Goal: Task Accomplishment & Management: Complete application form

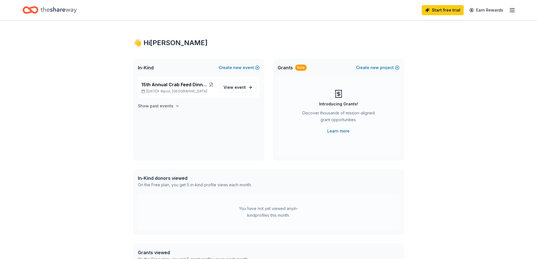
click at [167, 106] on h4 "Show past events" at bounding box center [156, 106] width 36 height 7
click at [235, 88] on span "event" at bounding box center [240, 87] width 11 height 5
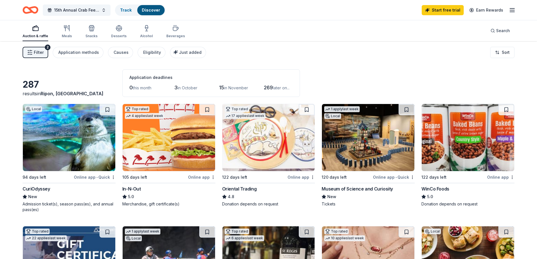
click at [46, 131] on img at bounding box center [69, 137] width 92 height 67
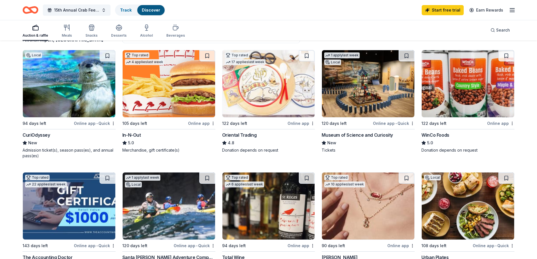
scroll to position [56, 0]
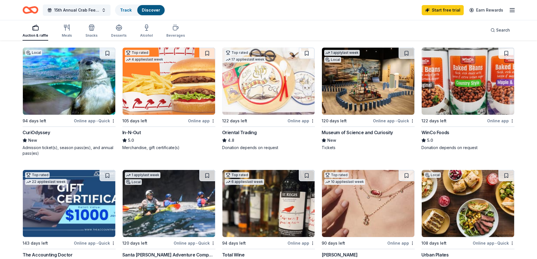
click at [359, 94] on img at bounding box center [368, 81] width 92 height 67
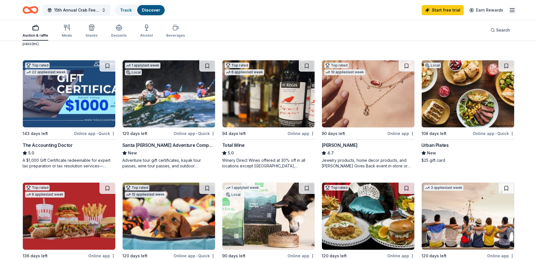
scroll to position [169, 0]
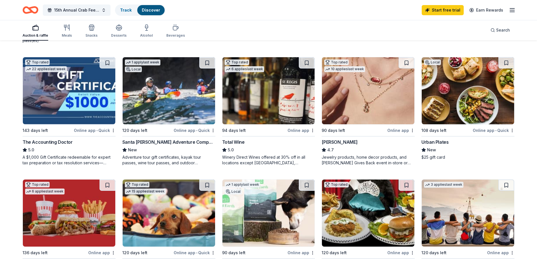
click at [158, 90] on img at bounding box center [169, 90] width 92 height 67
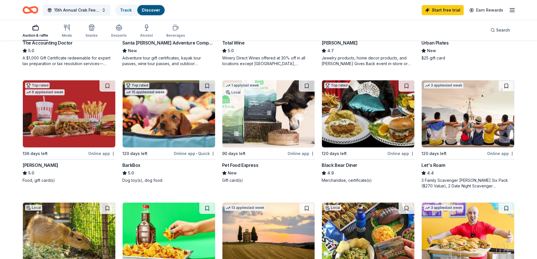
scroll to position [282, 0]
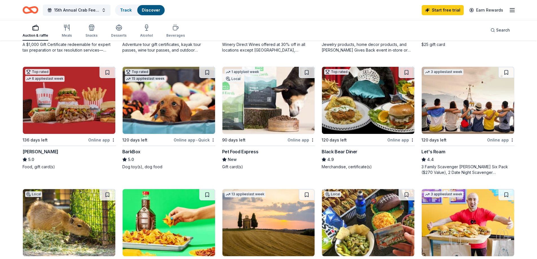
click at [464, 103] on img at bounding box center [468, 100] width 92 height 67
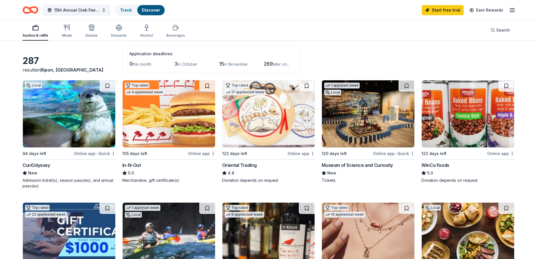
scroll to position [0, 0]
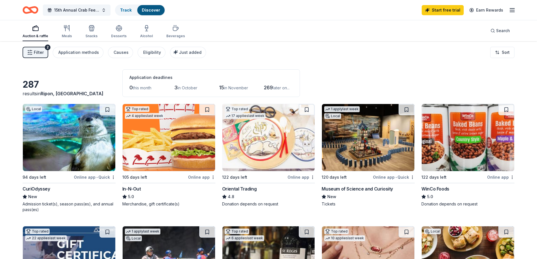
click at [190, 86] on span "in October" at bounding box center [188, 87] width 20 height 5
click at [150, 52] on div "Eligibility" at bounding box center [152, 52] width 18 height 7
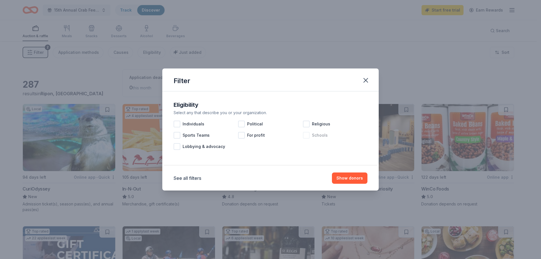
click at [306, 137] on div at bounding box center [306, 135] width 7 height 7
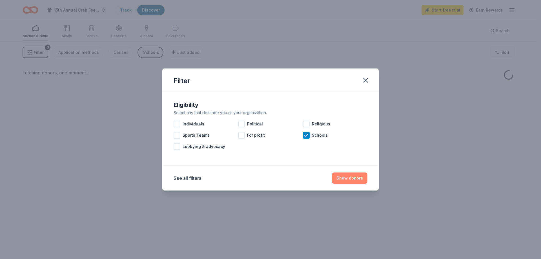
click at [362, 177] on button "Show donors" at bounding box center [350, 178] width 36 height 11
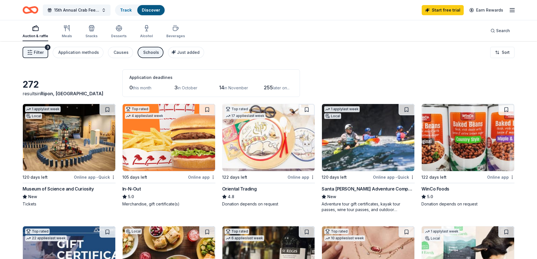
click at [33, 52] on button "Filter 3" at bounding box center [36, 52] width 26 height 11
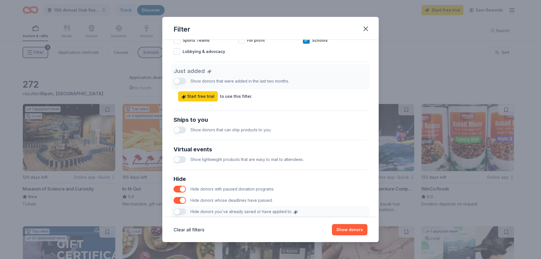
scroll to position [226, 0]
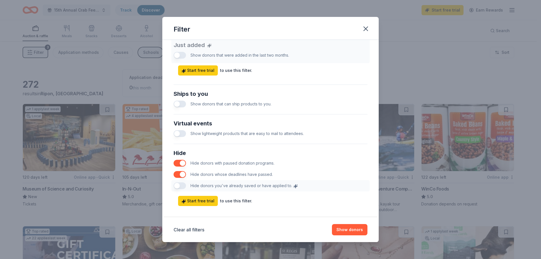
click at [182, 163] on button "button" at bounding box center [180, 163] width 12 height 7
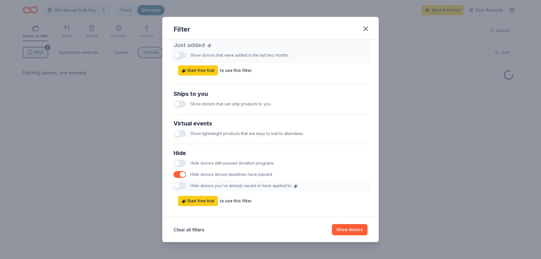
click at [182, 163] on button "button" at bounding box center [180, 163] width 12 height 7
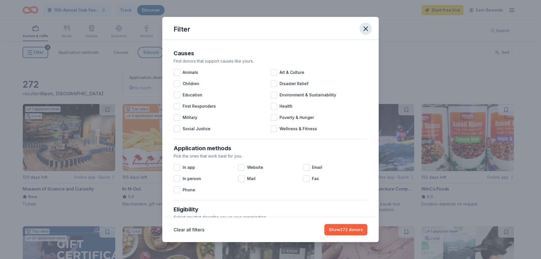
click at [366, 27] on icon "button" at bounding box center [366, 29] width 8 height 8
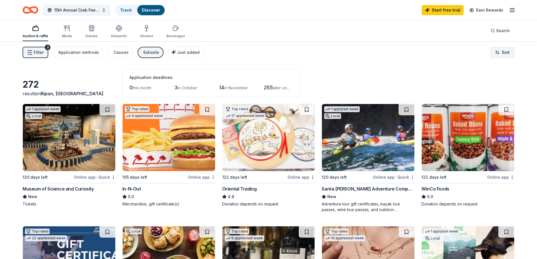
click at [507, 52] on html "15th Annual Crab Feed Dinner and Dance Track Discover Start free trial Earn Rew…" at bounding box center [268, 129] width 537 height 259
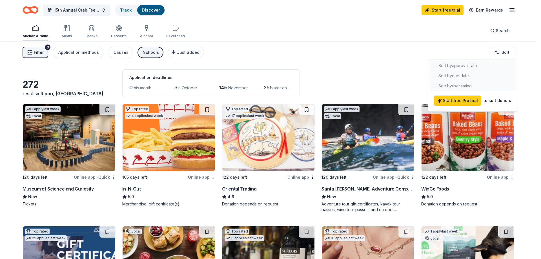
click at [309, 41] on html "15th Annual Crab Feed Dinner and Dance Track Discover Start free trial Earn Rew…" at bounding box center [270, 129] width 541 height 259
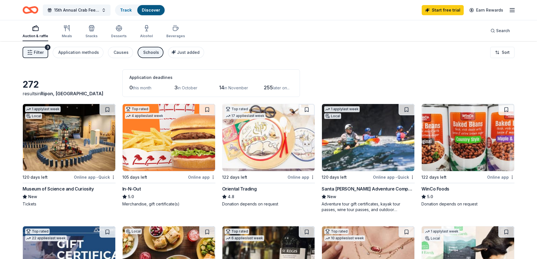
click at [176, 46] on div "Filter 3 Application methods Causes Schools Just added Sort" at bounding box center [268, 52] width 537 height 23
click at [178, 51] on span "Just added" at bounding box center [188, 52] width 23 height 5
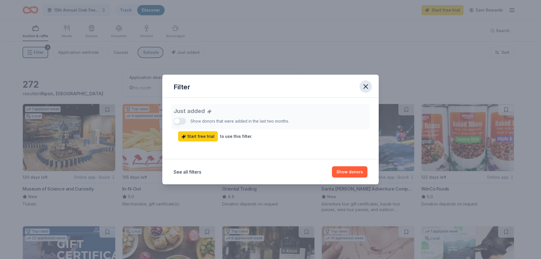
click at [368, 85] on icon "button" at bounding box center [366, 87] width 4 height 4
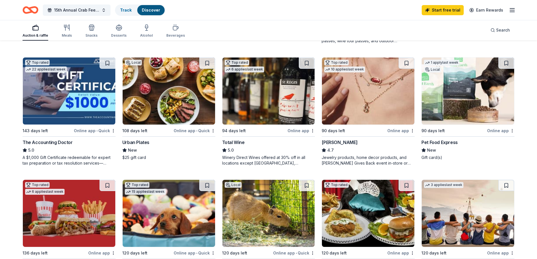
scroll to position [169, 0]
click at [390, 98] on img at bounding box center [368, 90] width 92 height 67
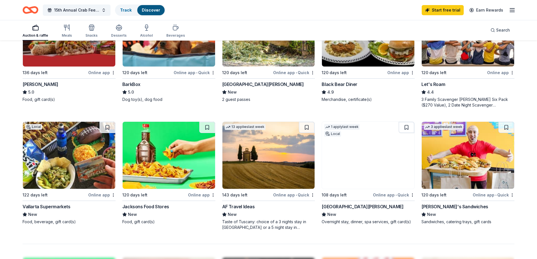
scroll to position [367, 0]
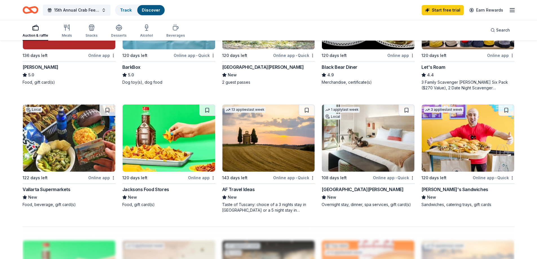
click at [389, 131] on img at bounding box center [368, 138] width 92 height 67
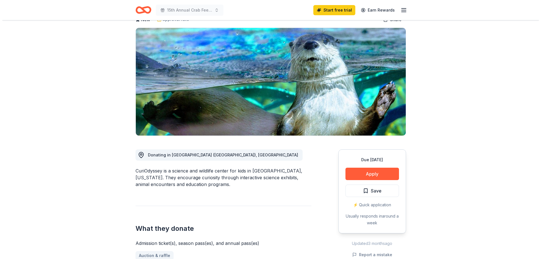
scroll to position [56, 0]
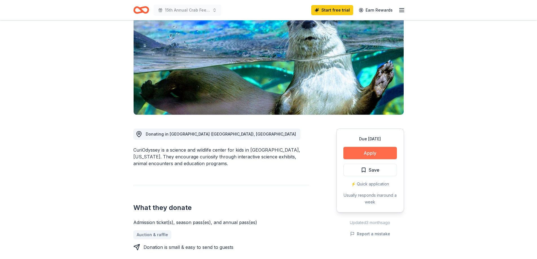
click at [378, 154] on button "Apply" at bounding box center [370, 153] width 54 height 12
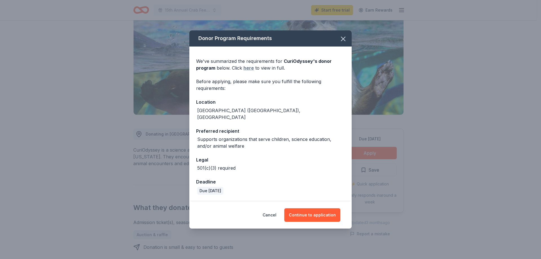
click at [249, 71] on link "here" at bounding box center [249, 68] width 10 height 7
drag, startPoint x: 169, startPoint y: 22, endPoint x: 154, endPoint y: 23, distance: 15.9
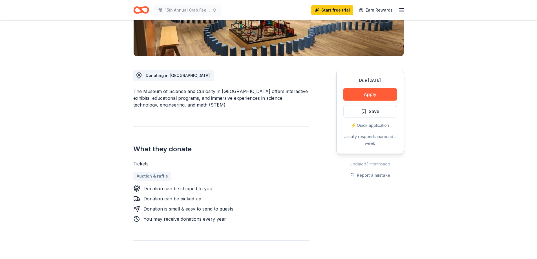
scroll to position [113, 0]
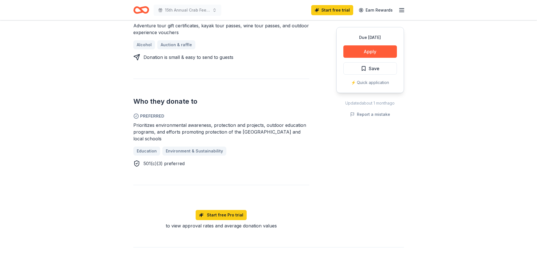
scroll to position [254, 0]
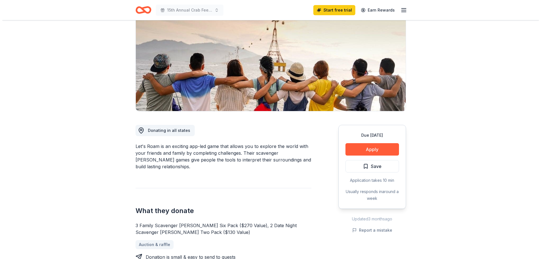
scroll to position [56, 0]
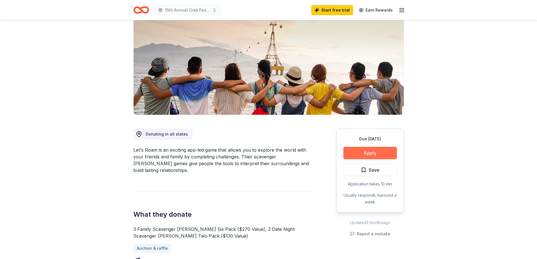
click at [366, 153] on button "Apply" at bounding box center [370, 153] width 54 height 12
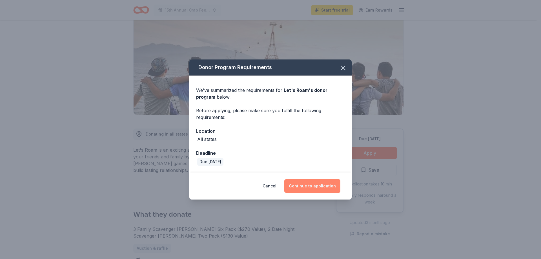
click at [298, 185] on button "Continue to application" at bounding box center [313, 186] width 56 height 14
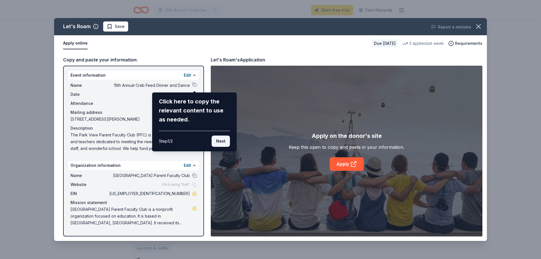
click at [220, 141] on button "Next" at bounding box center [221, 141] width 18 height 11
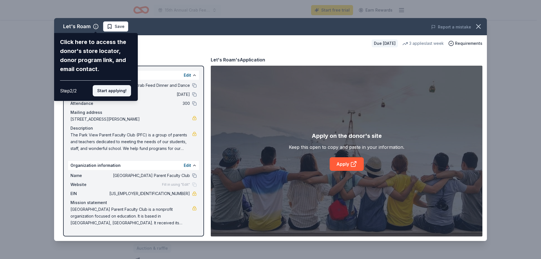
click at [105, 91] on button "Start applying!" at bounding box center [112, 90] width 38 height 11
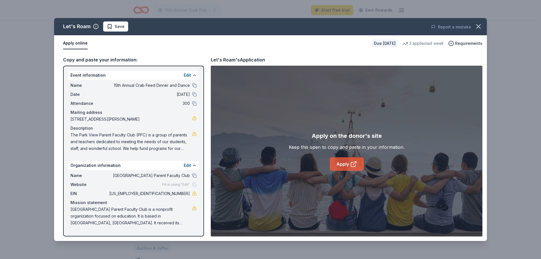
click at [346, 168] on link "Apply" at bounding box center [347, 164] width 34 height 14
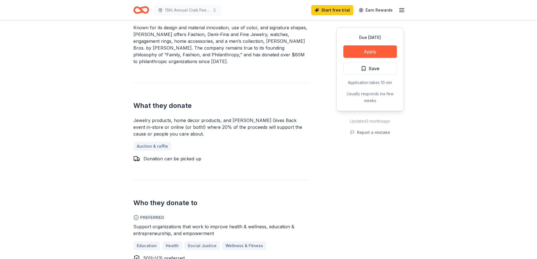
scroll to position [226, 0]
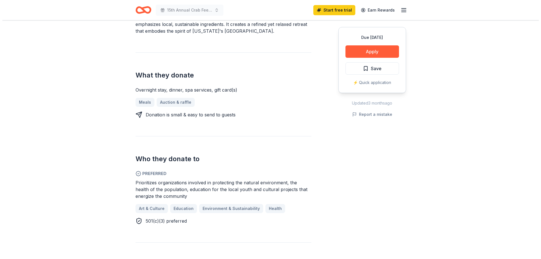
scroll to position [226, 0]
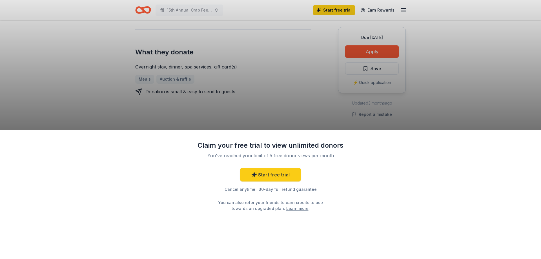
click at [211, 98] on div "Claim your free trial to view unlimited donors You've reached your limit of 5 f…" at bounding box center [270, 129] width 541 height 259
click at [371, 52] on div "Claim your free trial to view unlimited donors You've reached your limit of 5 f…" at bounding box center [270, 129] width 541 height 259
